Goal: Information Seeking & Learning: Learn about a topic

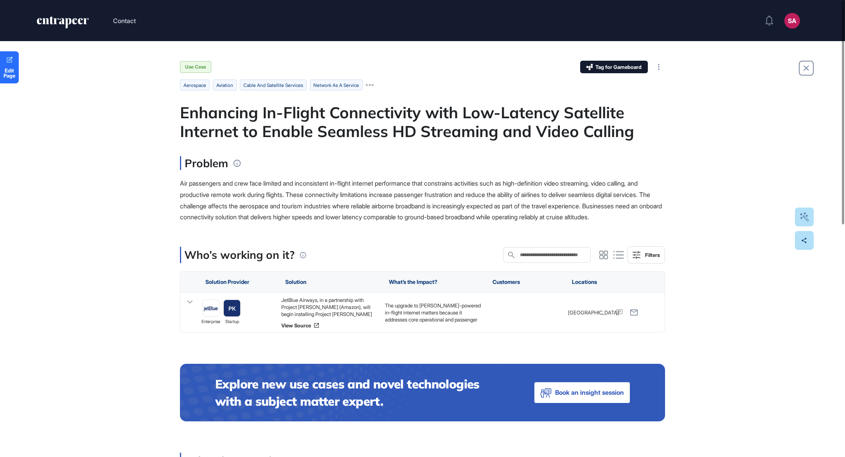
click at [360, 213] on span "Air passengers and crew face limited and inconsistent in-flight internet perfor…" at bounding box center [421, 199] width 482 height 41
click at [325, 317] on div "JetBlue Airways, in a partnership with Project Kuiper (Amazon), will begin inst…" at bounding box center [329, 306] width 96 height 21
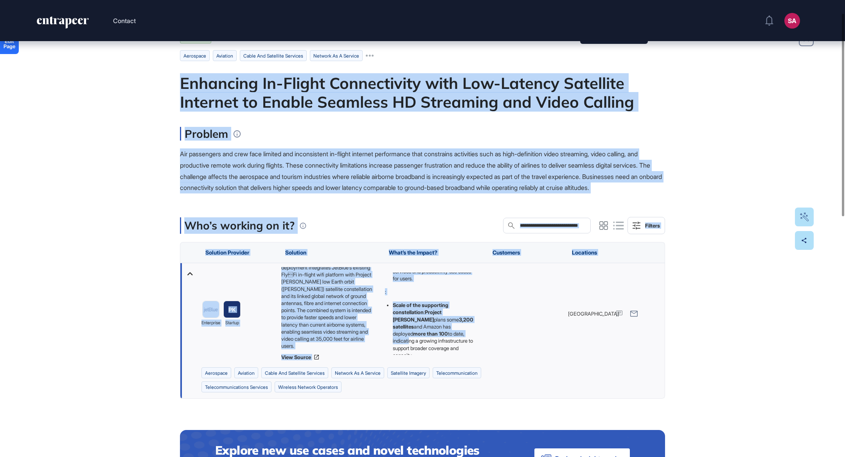
scroll to position [210, 0]
drag, startPoint x: 175, startPoint y: 110, endPoint x: 459, endPoint y: 359, distance: 377.5
copy main "Enhancing In-Flight Connectivity with Low-Latency Satellite Internet to Enable …"
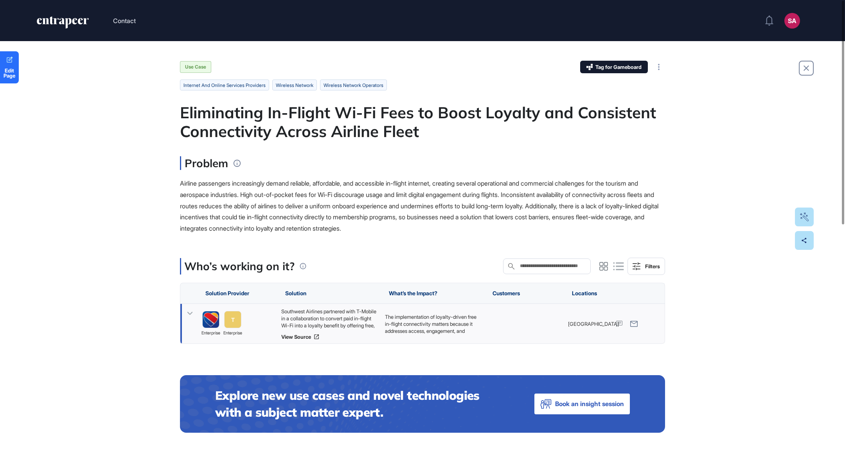
click at [337, 323] on div "Southwest Airlines partnered with T-Mobile in a collaboration to convert paid i…" at bounding box center [329, 318] width 96 height 21
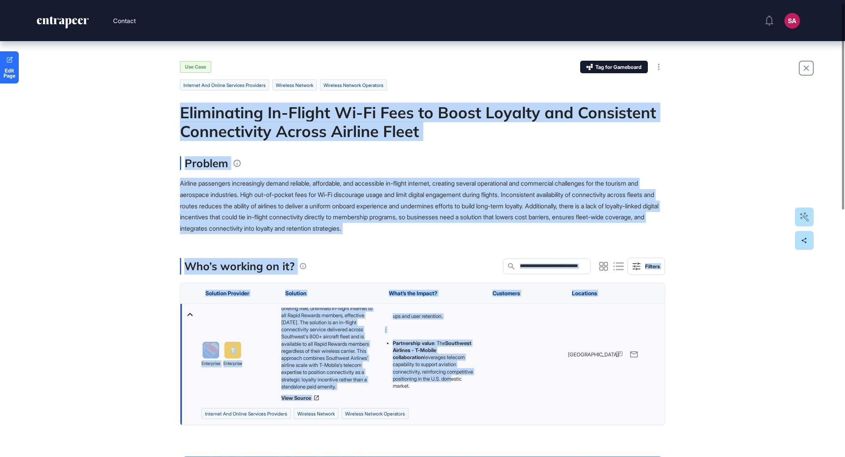
scroll to position [27, 0]
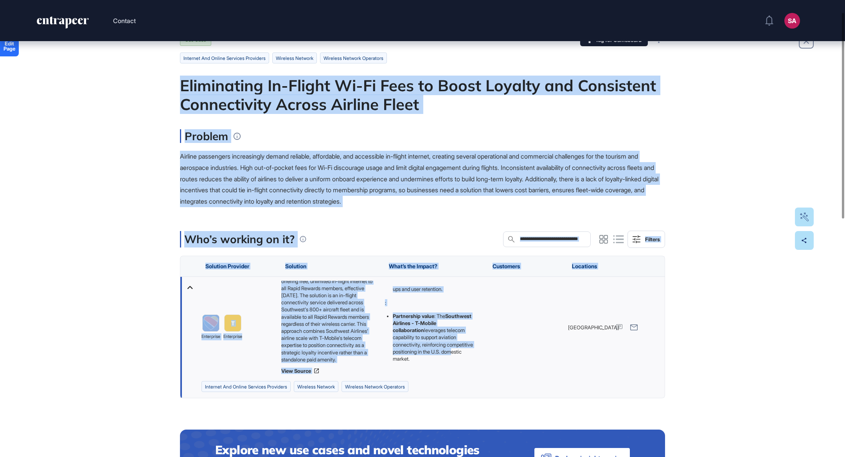
drag, startPoint x: 180, startPoint y: 108, endPoint x: 472, endPoint y: 367, distance: 389.8
click at [472, 367] on main "Use Case Tag for Gameboard Build Partner Invest Acquire internet and online ser…" at bounding box center [422, 460] width 485 height 852
copy main "Eliminating In-Flight Wi-Fi Fees to Boost Loyalty and Consistent Connectivity A…"
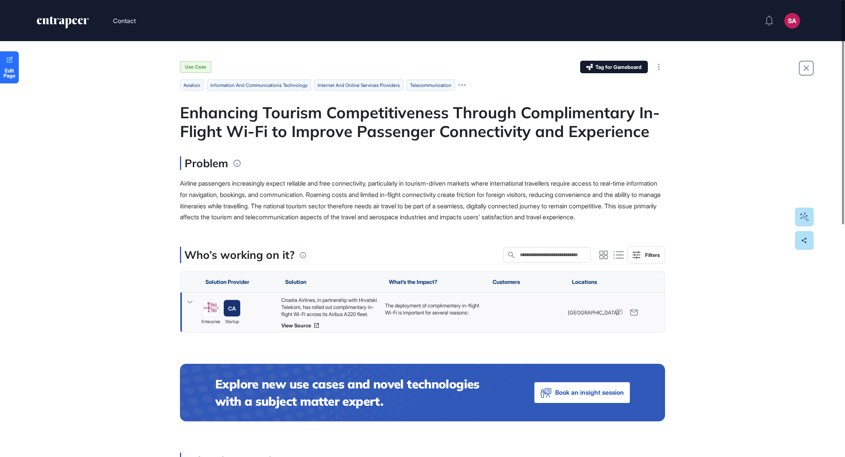
click at [315, 317] on div "Croatia Airlines, in partnership with Hrvatski Telekom, has rolled out complime…" at bounding box center [329, 306] width 96 height 21
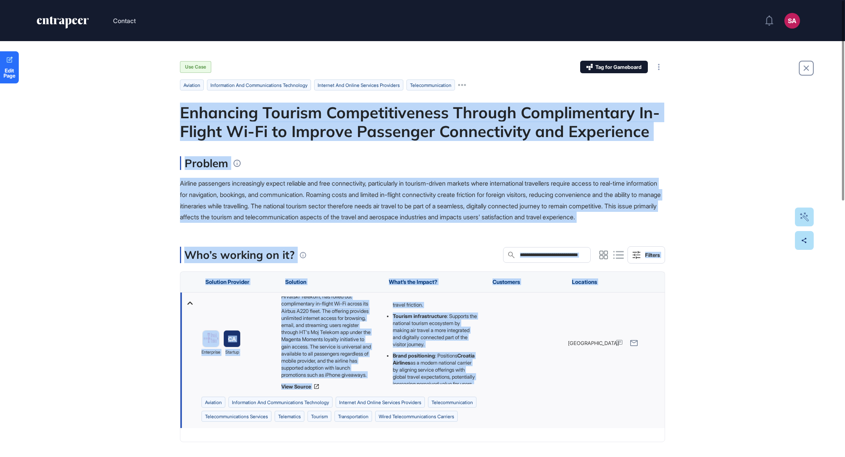
scroll to position [134, 0]
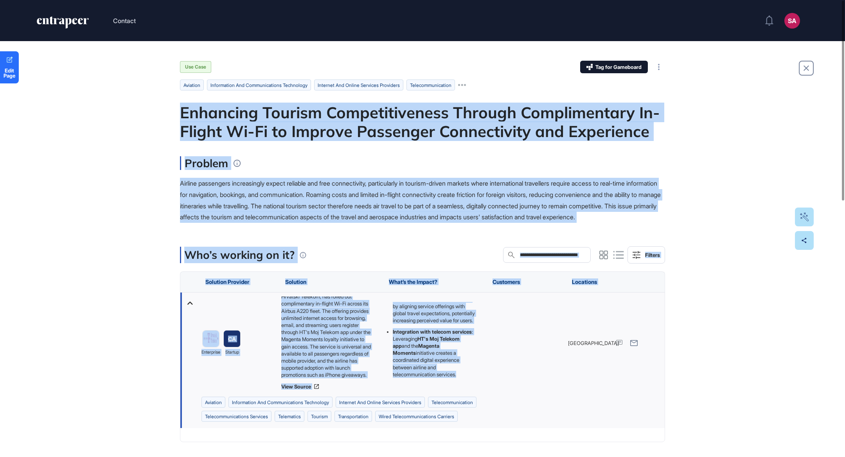
drag, startPoint x: 181, startPoint y: 106, endPoint x: 461, endPoint y: 385, distance: 394.4
copy main "Loremipsu Dolorsi Ametconsectetur Adipisc Elitseddoeius Te-Incidi Ut-La et Dolo…"
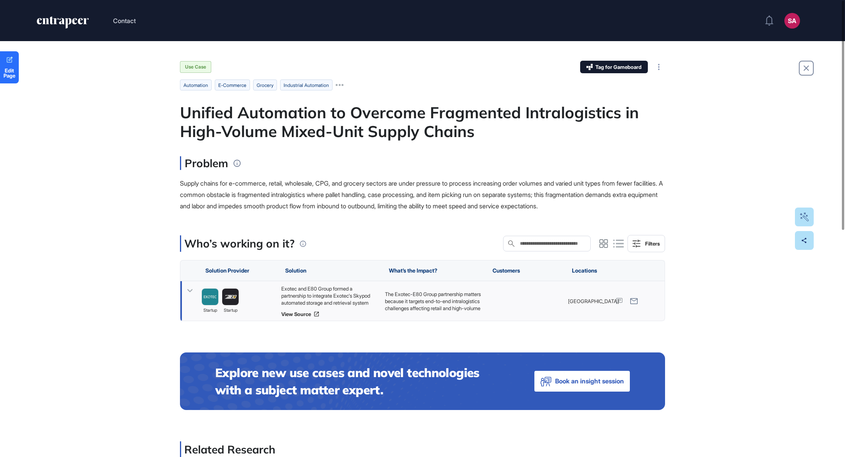
click at [347, 283] on div "Exotec and E80 Group formed a partnership to integrate Exotec's Skypod automate…" at bounding box center [330, 301] width 104 height 40
click at [347, 286] on div "Exotec and E80 Group formed a partnership to integrate Exotec's Skypod automate…" at bounding box center [329, 295] width 96 height 21
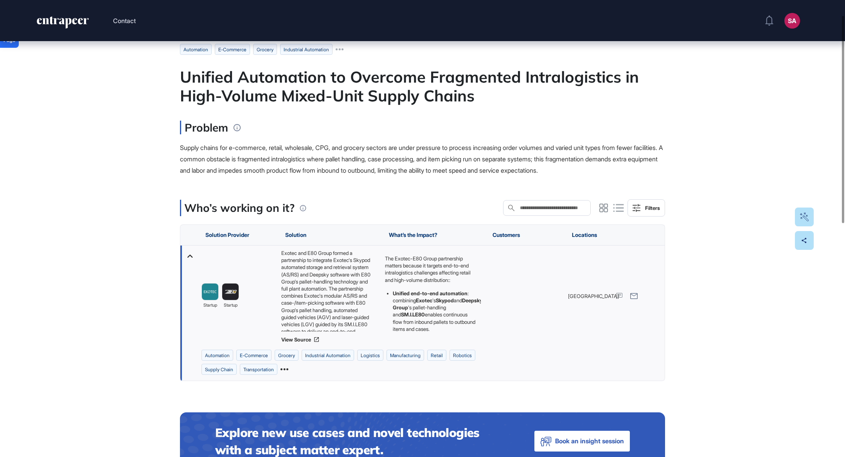
scroll to position [36, 0]
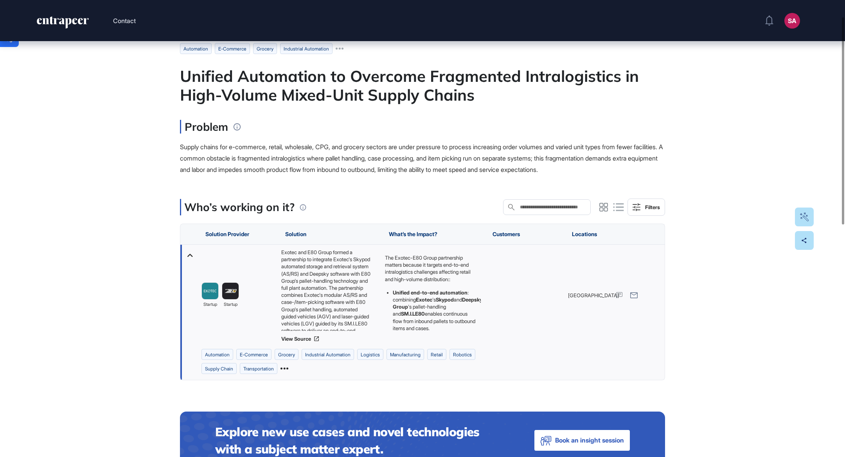
click at [288, 369] on icon at bounding box center [285, 368] width 8 height 8
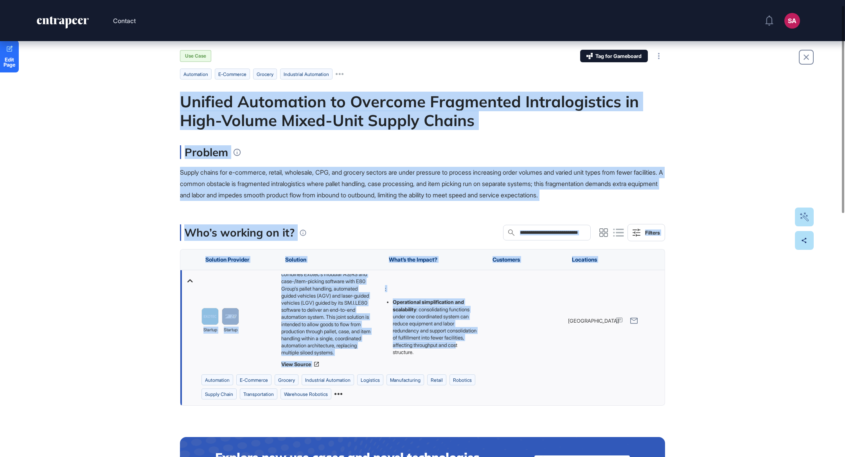
scroll to position [26, 0]
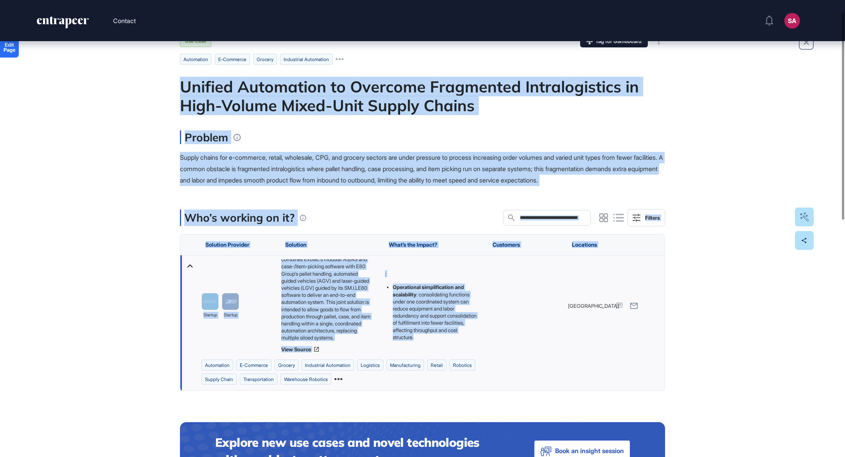
drag, startPoint x: 173, startPoint y: 101, endPoint x: 459, endPoint y: 346, distance: 375.9
copy main "Unified Automation to Overcome Fragmented Intralogistics in High-Volume Mixed-U…"
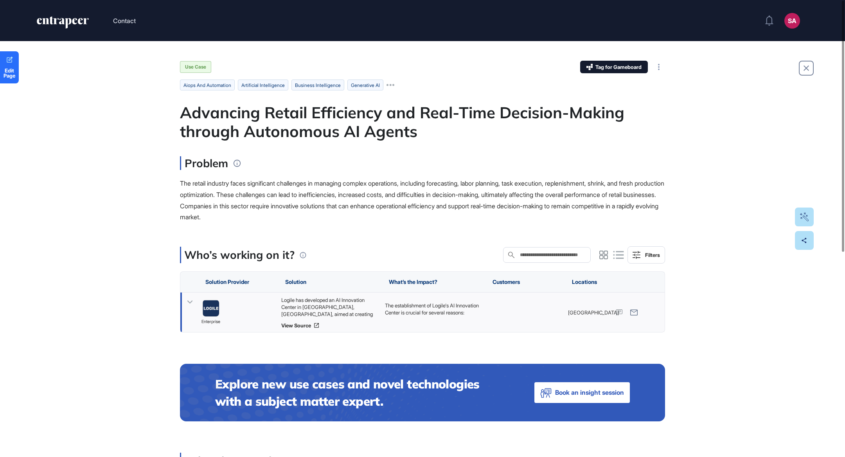
click at [348, 302] on div "Logile has developed an AI Innovation Center in Bhubaneswar, Odisha, aimed at c…" at bounding box center [329, 306] width 96 height 21
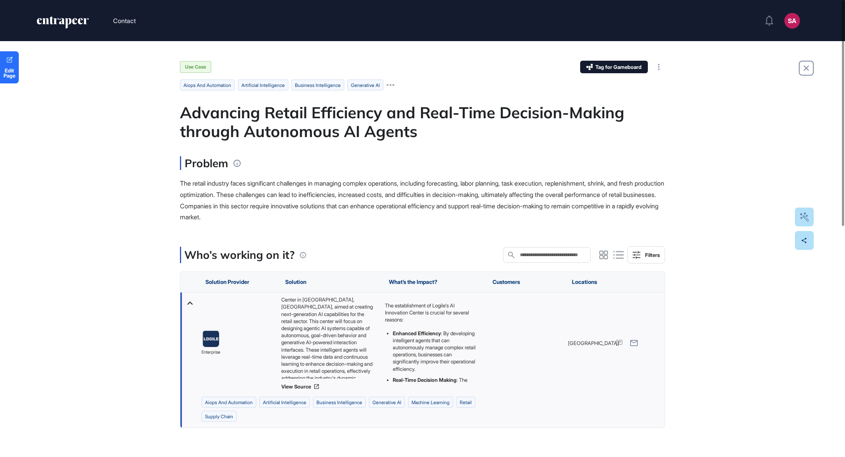
scroll to position [9, 0]
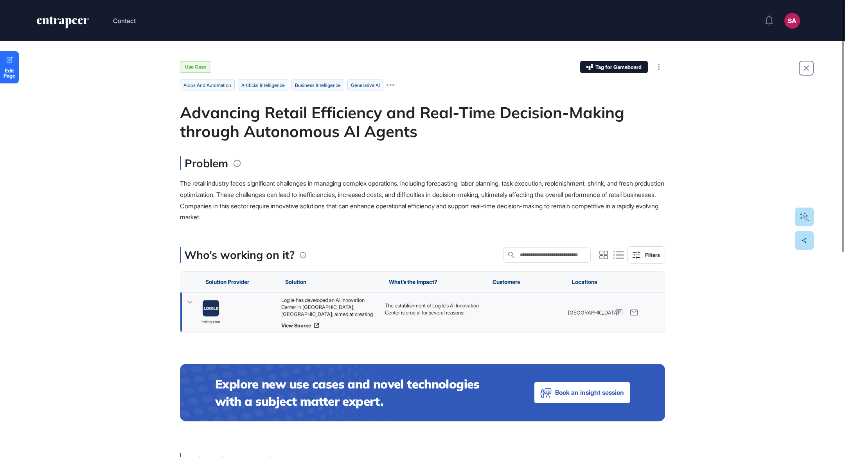
click at [297, 309] on div "Logile has developed an AI Innovation Center in Bhubaneswar, Odisha, aimed at c…" at bounding box center [329, 306] width 96 height 21
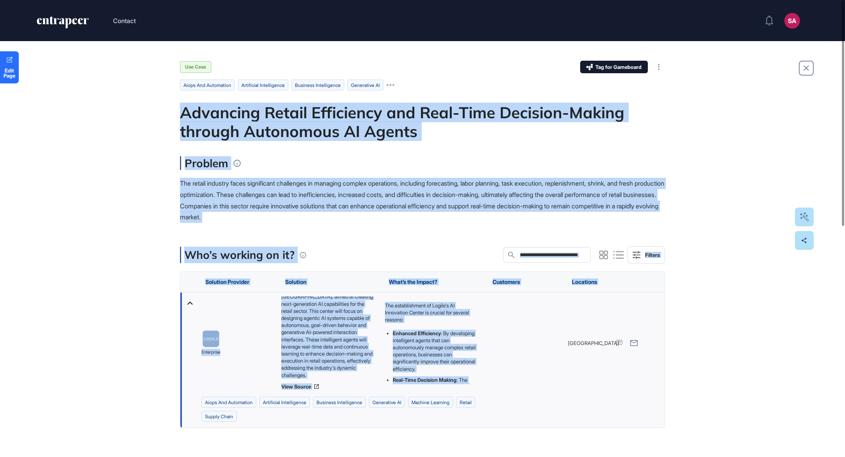
scroll to position [170, 0]
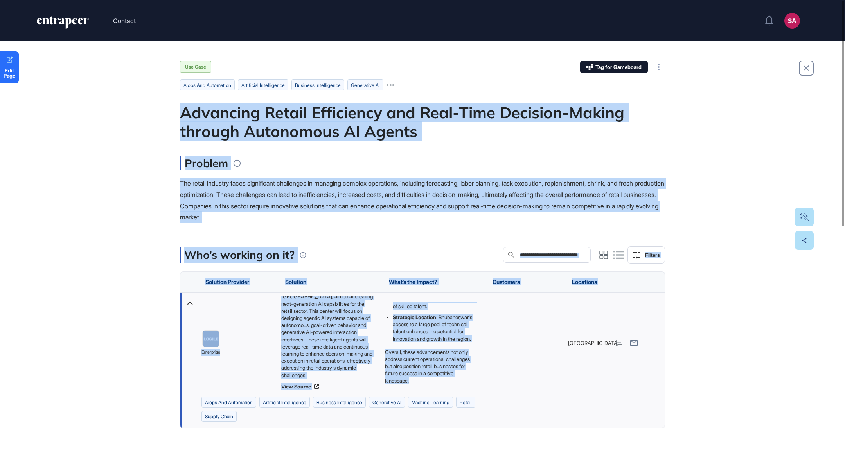
drag, startPoint x: 162, startPoint y: 103, endPoint x: 449, endPoint y: 384, distance: 402.2
copy main "Advancing Retail Efficiency and Real-Time Decision-Making through Autonomous AI…"
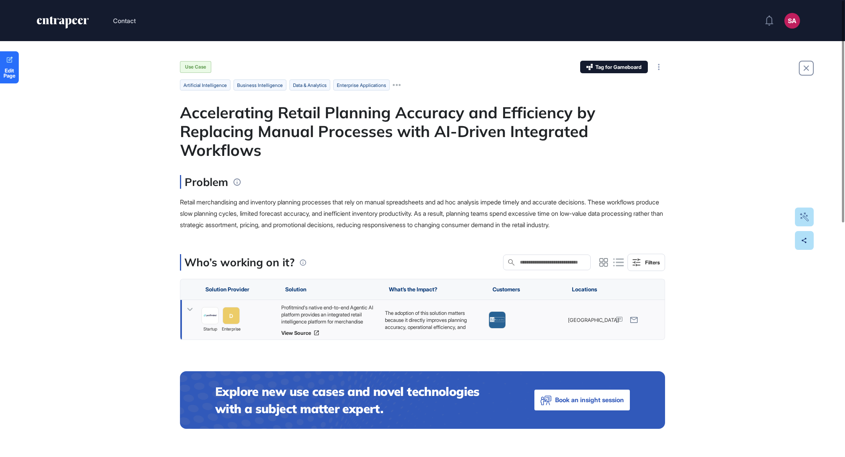
click at [310, 324] on div "Profitmind's native end-to-end Agentic AI platform provides an integrated retai…" at bounding box center [329, 314] width 96 height 21
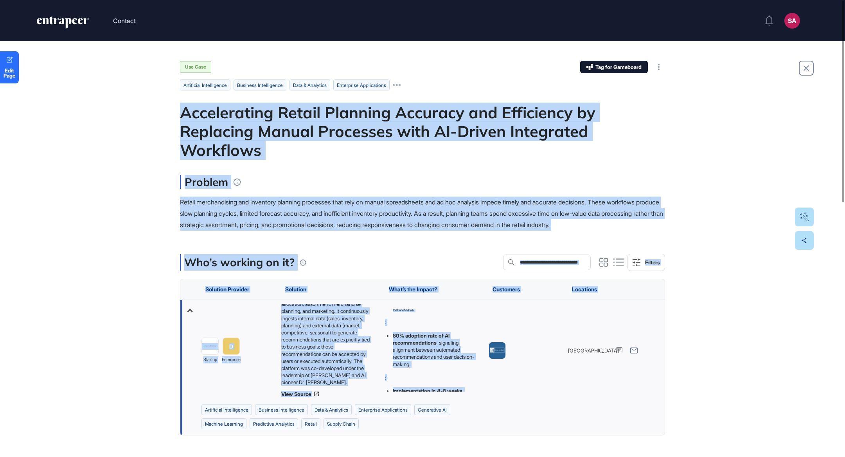
scroll to position [160, 0]
drag, startPoint x: 181, startPoint y: 109, endPoint x: 452, endPoint y: 406, distance: 401.7
copy main "Accelerating Retail Planning Accuracy and Efficiency by Replacing Manual Proces…"
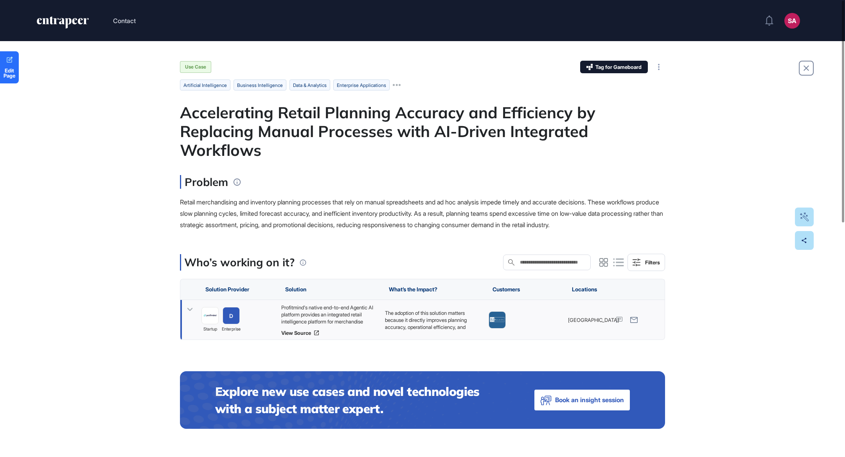
click at [353, 320] on div "Profitmind's native end-to-end Agentic AI platform provides an integrated retai…" at bounding box center [329, 314] width 96 height 21
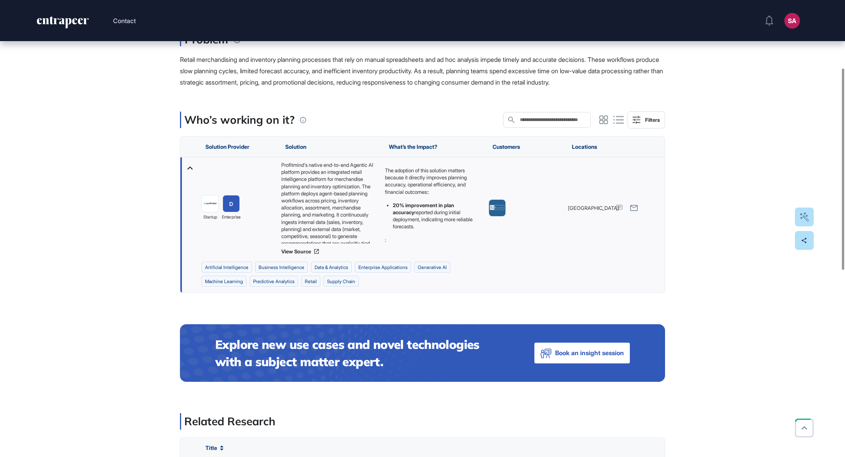
scroll to position [157, 0]
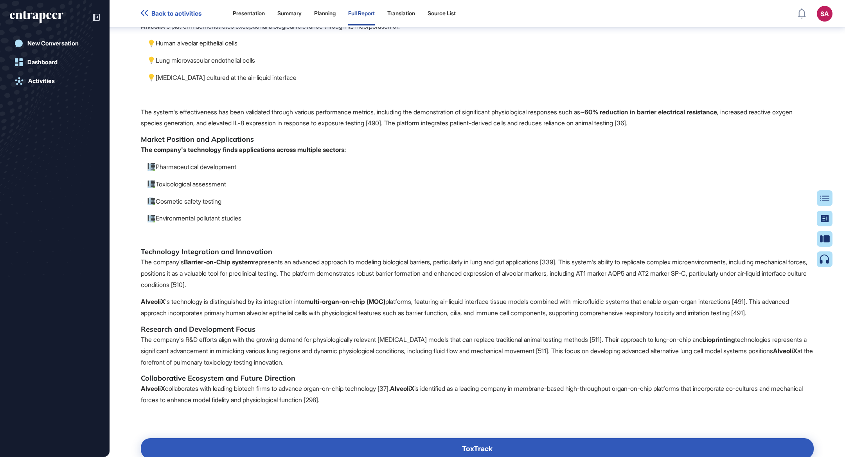
scroll to position [76057, 0]
